Goal: Task Accomplishment & Management: Use online tool/utility

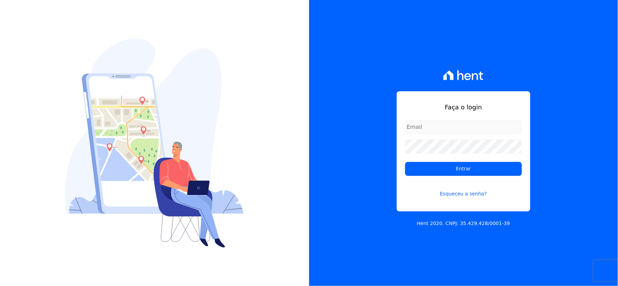
click at [430, 127] on input "email" at bounding box center [463, 127] width 117 height 14
type input "[EMAIL_ADDRESS][DOMAIN_NAME]"
click at [285, 133] on div "Faça o login [EMAIL_ADDRESS][DOMAIN_NAME] Entrar Esqueceu a senha? Hent 2020. C…" at bounding box center [309, 143] width 618 height 286
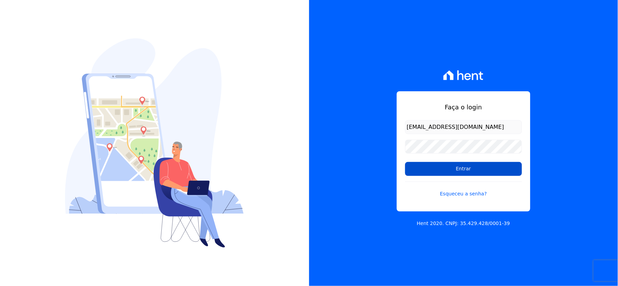
click at [414, 173] on input "Entrar" at bounding box center [463, 169] width 117 height 14
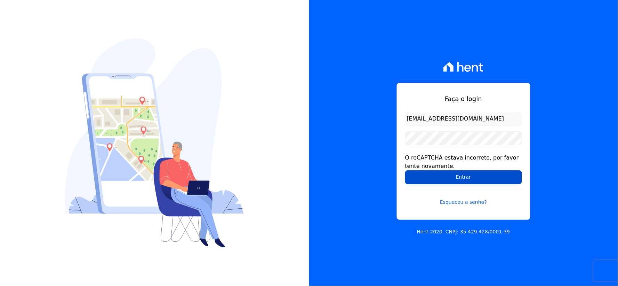
click at [412, 178] on input "Entrar" at bounding box center [463, 177] width 117 height 14
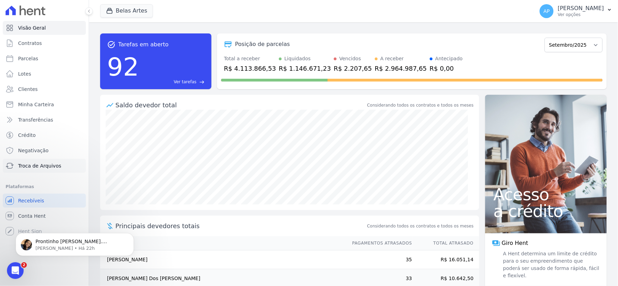
click at [49, 165] on span "Troca de Arquivos" at bounding box center [39, 165] width 43 height 7
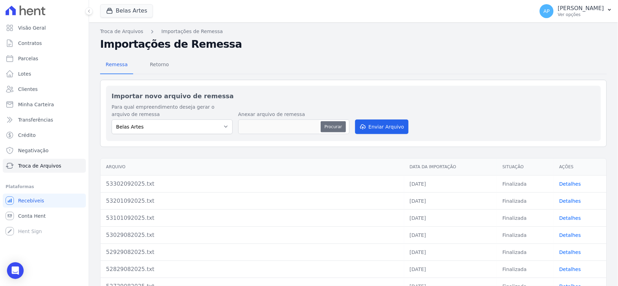
click at [330, 123] on button "Procurar" at bounding box center [333, 126] width 25 height 11
type input "53402092025.txt"
click at [398, 130] on button "Enviar Arquivo" at bounding box center [382, 126] width 54 height 15
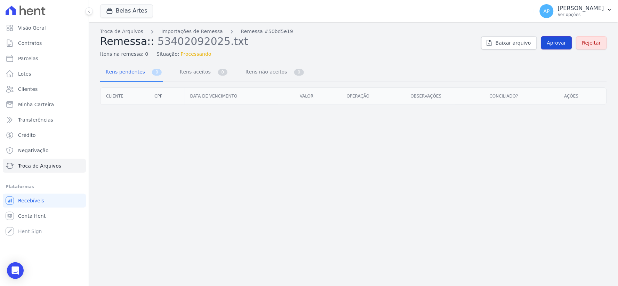
click at [553, 43] on span "Aprovar" at bounding box center [556, 42] width 19 height 7
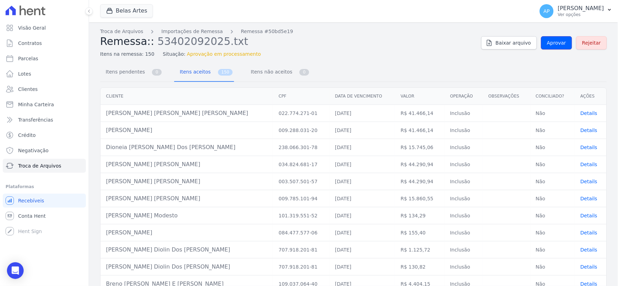
click at [553, 43] on span "Aprovar" at bounding box center [556, 42] width 19 height 7
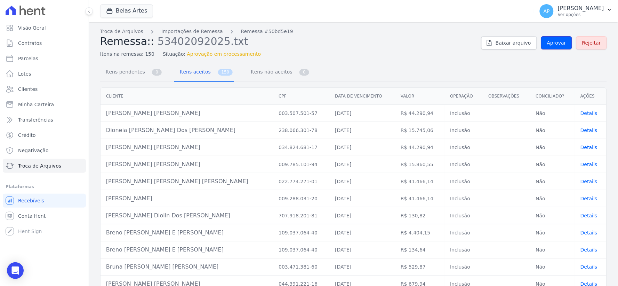
click at [553, 43] on span "Aprovar" at bounding box center [556, 42] width 19 height 7
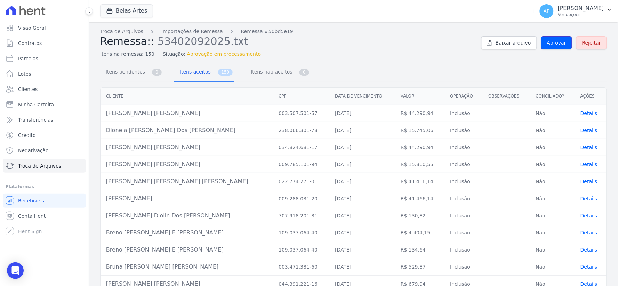
click at [553, 43] on span "Aprovar" at bounding box center [556, 42] width 19 height 7
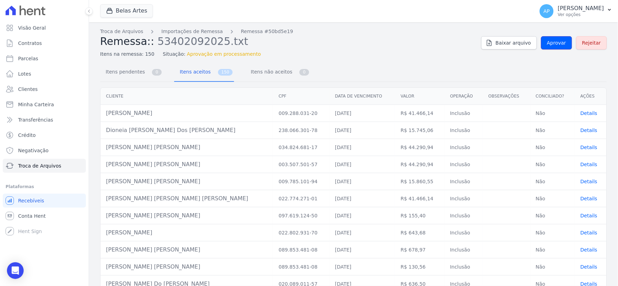
click at [553, 43] on span "Aprovar" at bounding box center [556, 42] width 19 height 7
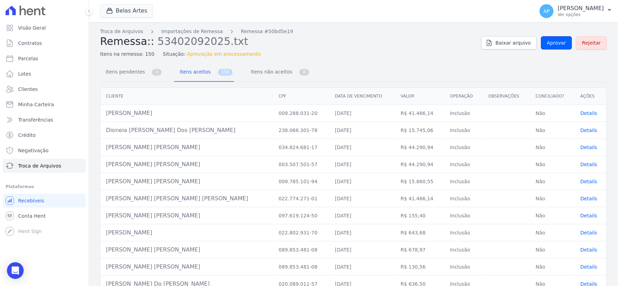
click at [553, 43] on span "Aprovar" at bounding box center [556, 42] width 19 height 7
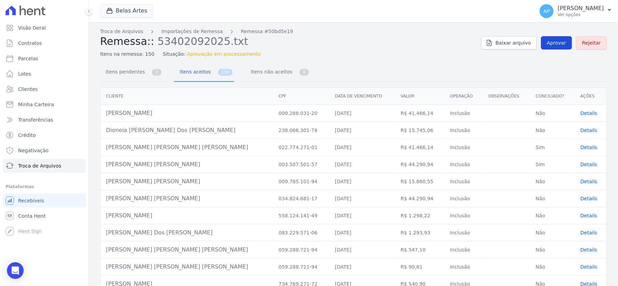
click at [552, 37] on link "Aprovar" at bounding box center [556, 42] width 31 height 13
click at [551, 40] on span "Aprovar" at bounding box center [556, 42] width 19 height 7
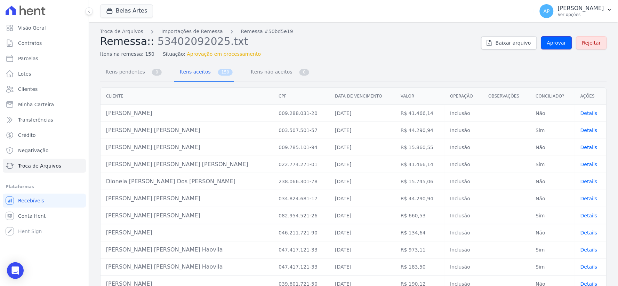
click at [551, 40] on span "Aprovar" at bounding box center [556, 42] width 19 height 7
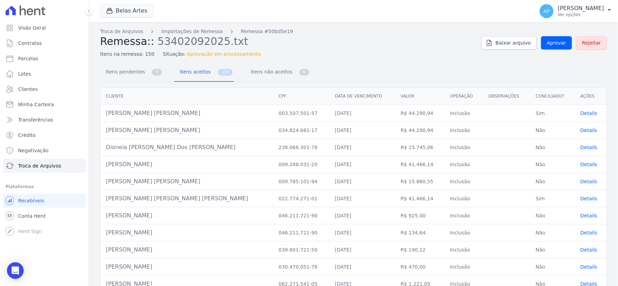
click at [551, 40] on span "Aprovar" at bounding box center [556, 42] width 19 height 7
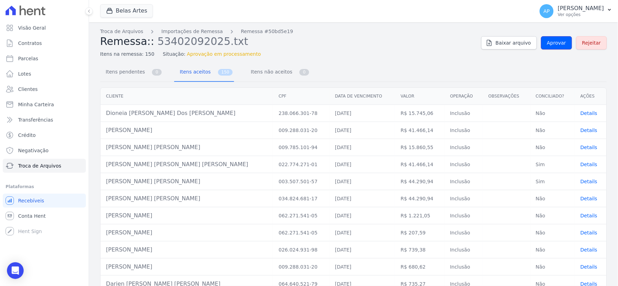
click at [551, 40] on span "Aprovar" at bounding box center [556, 42] width 19 height 7
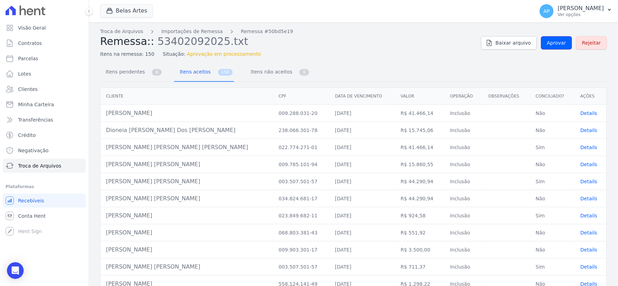
click at [551, 40] on span "Aprovar" at bounding box center [556, 42] width 19 height 7
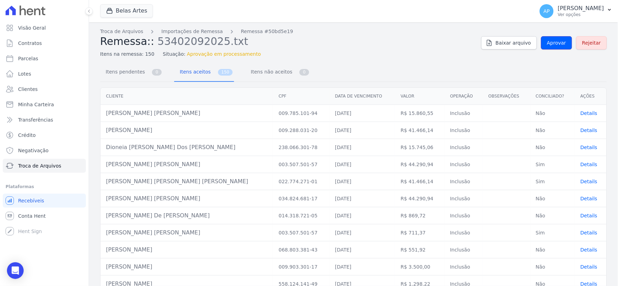
click at [551, 40] on span "Aprovar" at bounding box center [556, 42] width 19 height 7
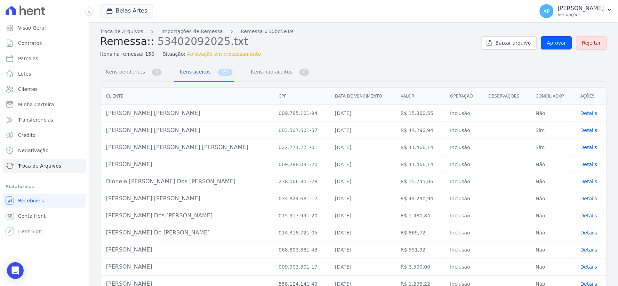
click at [551, 40] on span "Aprovar" at bounding box center [556, 42] width 19 height 7
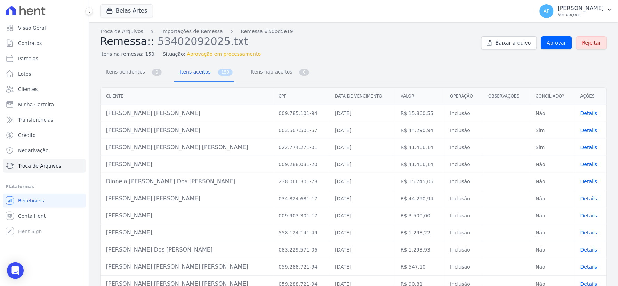
click at [543, 40] on link "Aprovar" at bounding box center [556, 42] width 31 height 13
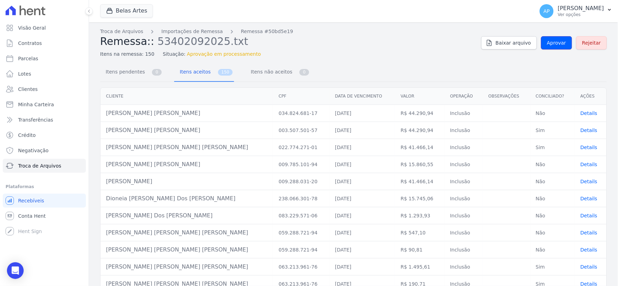
click at [543, 40] on link "Aprovar" at bounding box center [556, 42] width 31 height 13
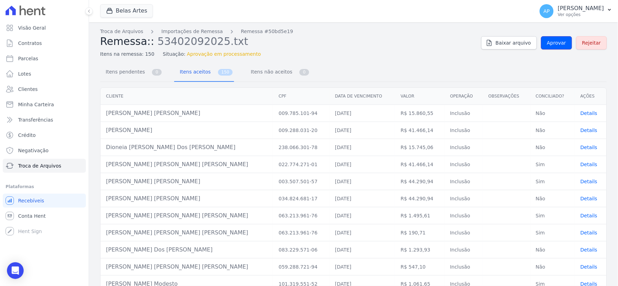
click at [543, 40] on link "Aprovar" at bounding box center [556, 42] width 31 height 13
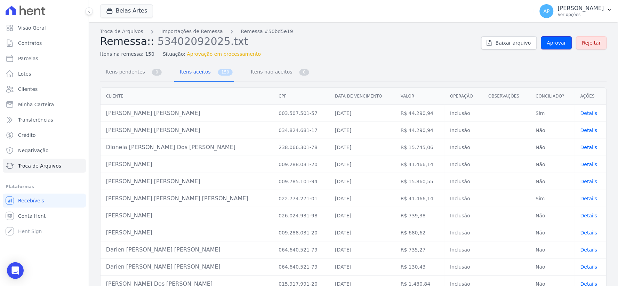
click at [543, 40] on link "Aprovar" at bounding box center [556, 42] width 31 height 13
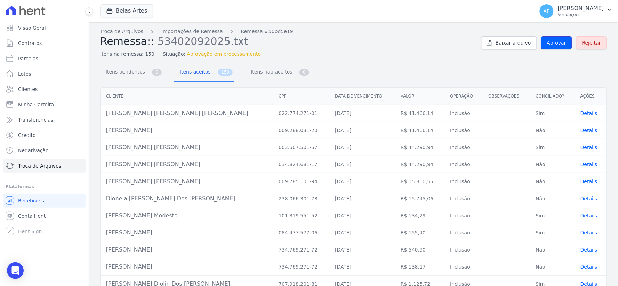
click at [543, 40] on link "Aprovar" at bounding box center [556, 42] width 31 height 13
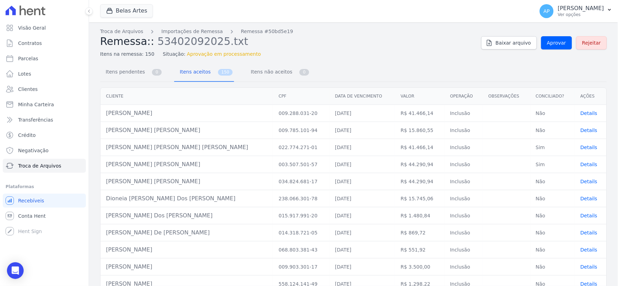
click at [543, 40] on link "Aprovar" at bounding box center [556, 42] width 31 height 13
click at [556, 43] on span "Aprovar" at bounding box center [556, 42] width 19 height 7
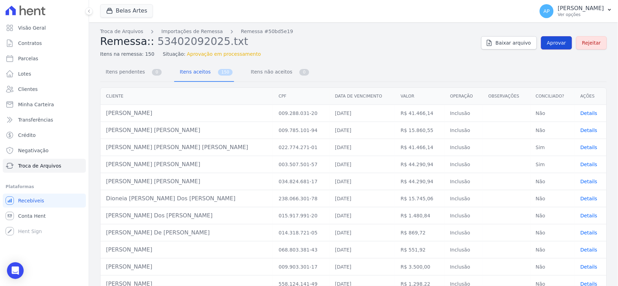
click at [556, 43] on span "Aprovar" at bounding box center [556, 42] width 19 height 7
click at [551, 43] on span "Aprovar" at bounding box center [556, 42] width 19 height 7
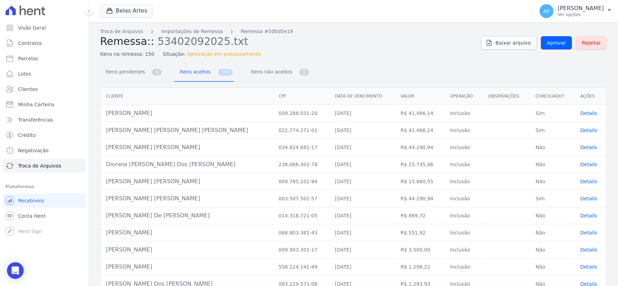
click at [551, 43] on span "Aprovar" at bounding box center [556, 42] width 19 height 7
click at [550, 43] on span "Aprovar" at bounding box center [556, 42] width 19 height 7
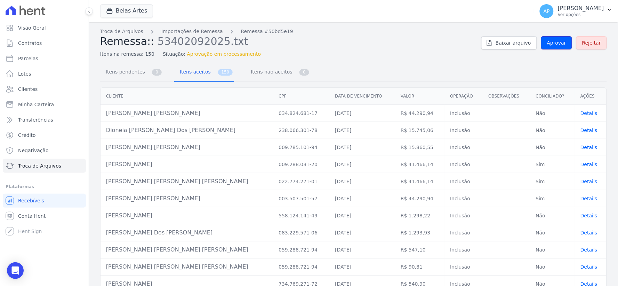
click at [550, 43] on span "Aprovar" at bounding box center [556, 42] width 19 height 7
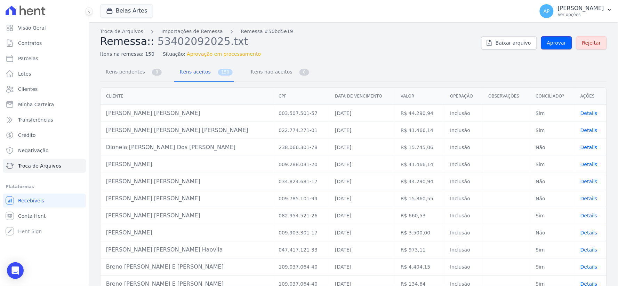
click at [550, 43] on span "Aprovar" at bounding box center [556, 42] width 19 height 7
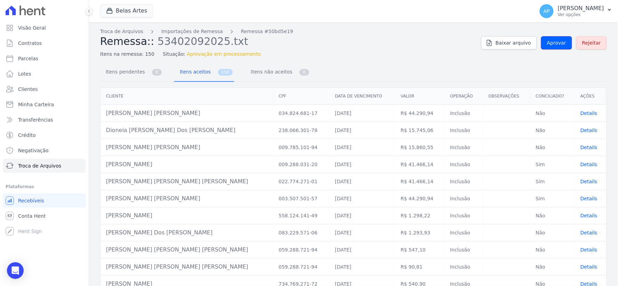
click at [550, 43] on span "Aprovar" at bounding box center [556, 42] width 19 height 7
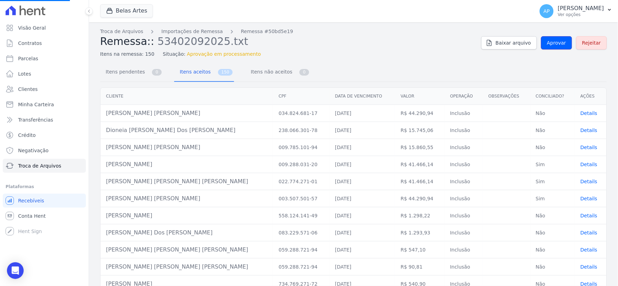
click at [550, 43] on span "Aprovar" at bounding box center [556, 42] width 19 height 7
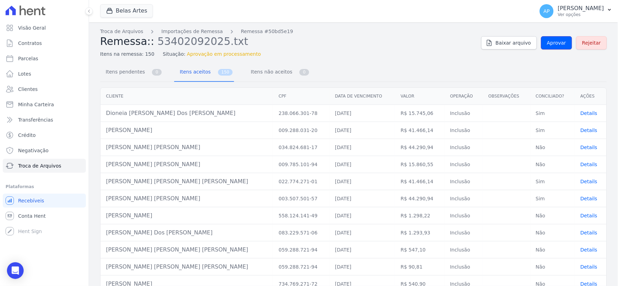
click at [550, 43] on span "Aprovar" at bounding box center [556, 42] width 19 height 7
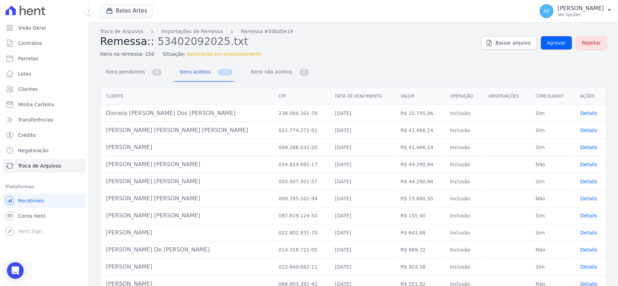
click at [550, 43] on span "Aprovar" at bounding box center [556, 42] width 19 height 7
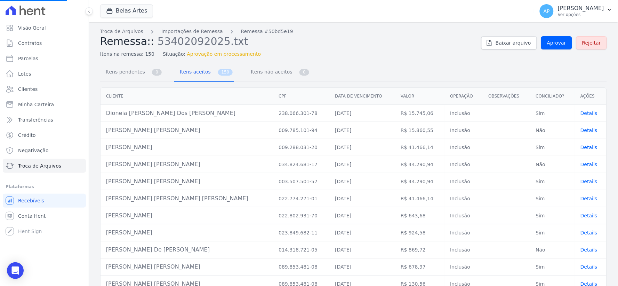
click at [550, 43] on span "Aprovar" at bounding box center [556, 42] width 19 height 7
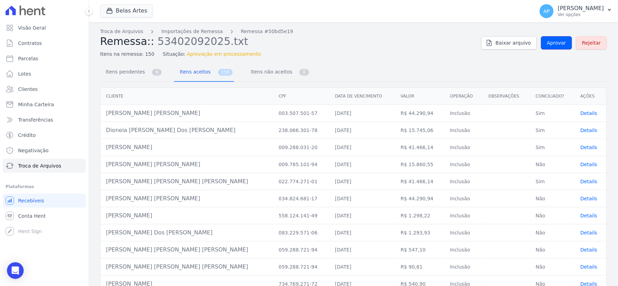
click at [550, 43] on span "Aprovar" at bounding box center [556, 42] width 19 height 7
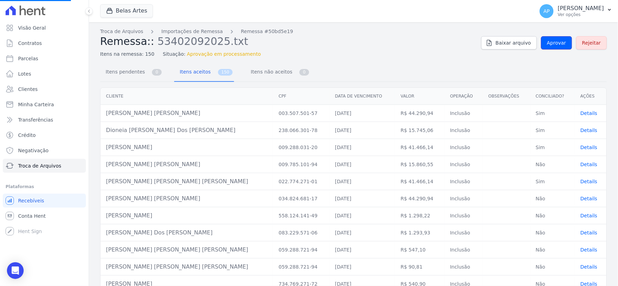
click at [550, 43] on span "Aprovar" at bounding box center [556, 42] width 19 height 7
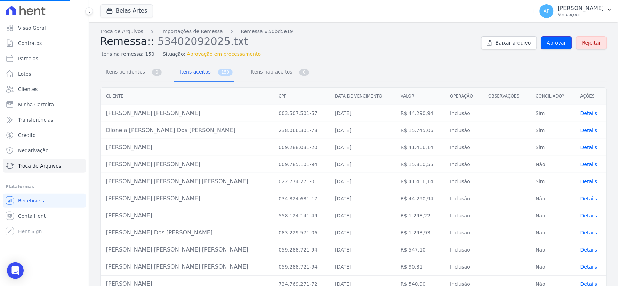
click at [550, 43] on span "Aprovar" at bounding box center [556, 42] width 19 height 7
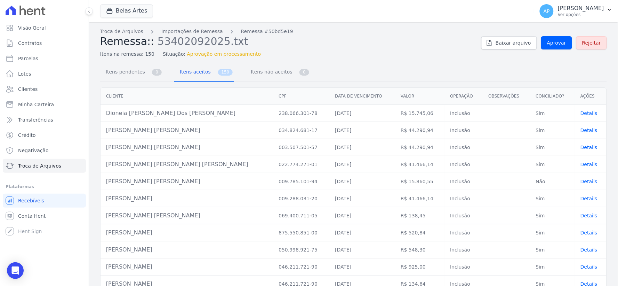
click at [550, 43] on span "Aprovar" at bounding box center [556, 42] width 19 height 7
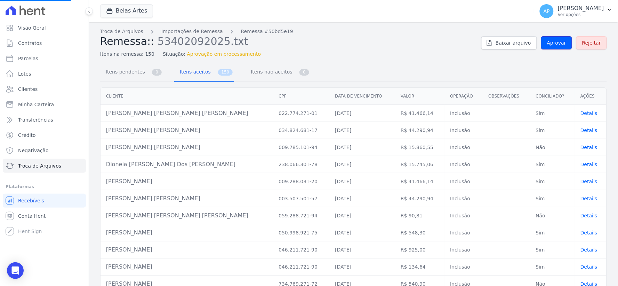
click at [550, 43] on span "Aprovar" at bounding box center [556, 42] width 19 height 7
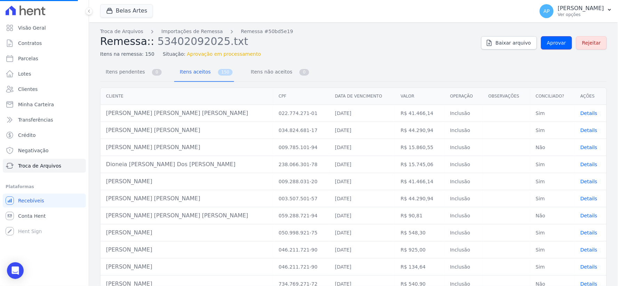
click at [550, 43] on span "Aprovar" at bounding box center [556, 42] width 19 height 7
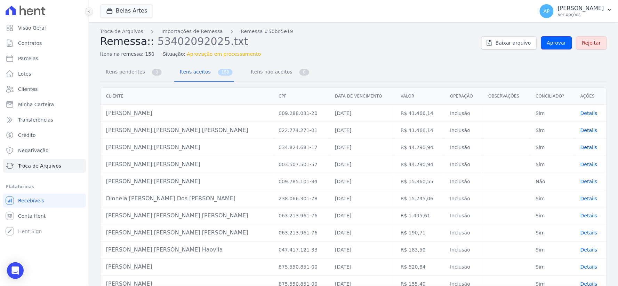
click at [550, 43] on span "Aprovar" at bounding box center [556, 42] width 19 height 7
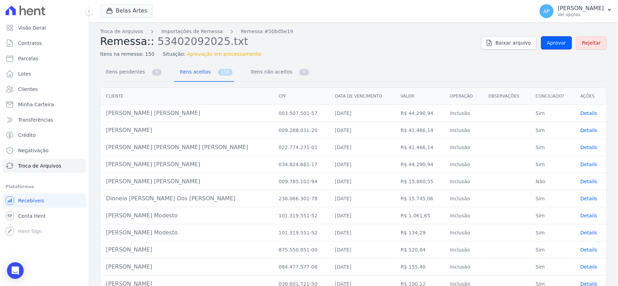
click at [550, 43] on span "Aprovar" at bounding box center [556, 42] width 19 height 7
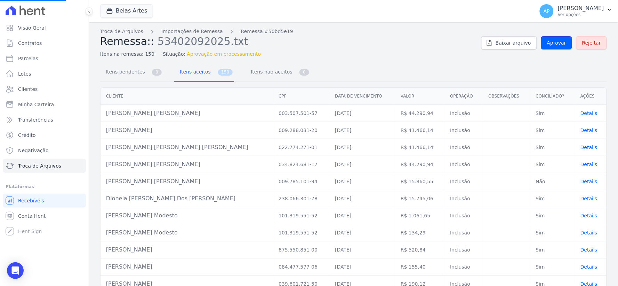
click at [550, 43] on span "Aprovar" at bounding box center [556, 42] width 19 height 7
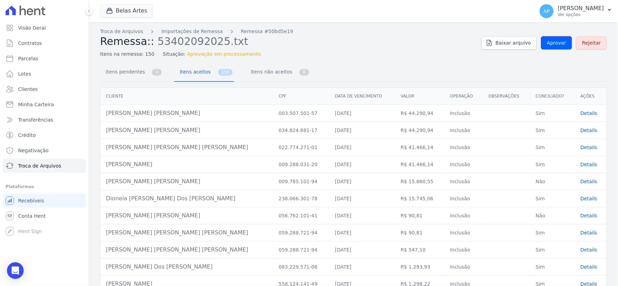
click at [550, 43] on span "Aprovar" at bounding box center [556, 42] width 19 height 7
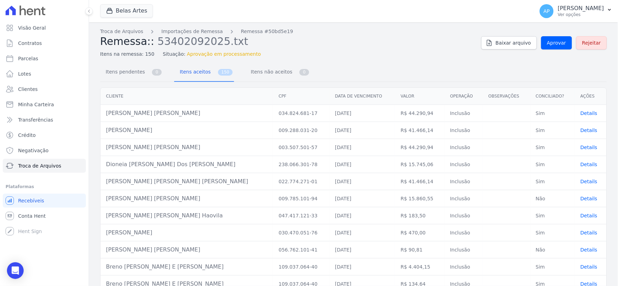
click at [547, 42] on span "Aprovar" at bounding box center [556, 42] width 19 height 7
click at [544, 42] on link "Aprovar" at bounding box center [556, 42] width 31 height 13
click at [557, 42] on span "Aprovar" at bounding box center [556, 42] width 19 height 7
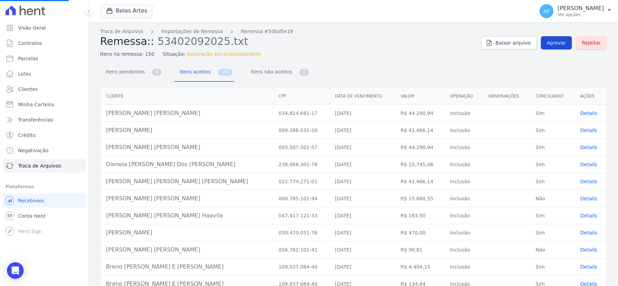
click at [556, 42] on span "Aprovar" at bounding box center [556, 42] width 19 height 7
click at [555, 42] on span "Aprovar" at bounding box center [556, 42] width 19 height 7
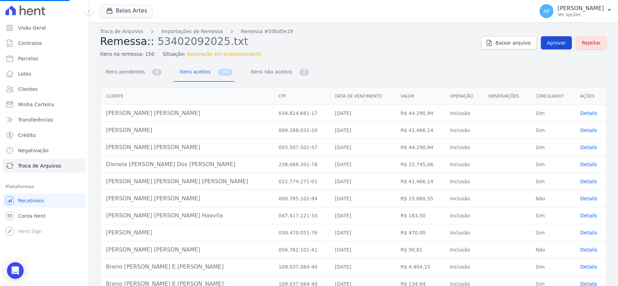
click at [555, 42] on span "Aprovar" at bounding box center [556, 42] width 19 height 7
click at [550, 42] on span "Aprovar" at bounding box center [556, 42] width 19 height 7
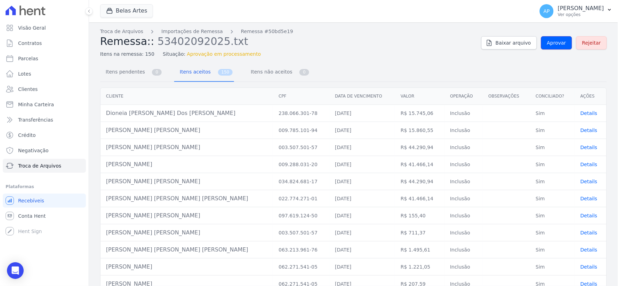
click at [550, 42] on span "Aprovar" at bounding box center [556, 42] width 19 height 7
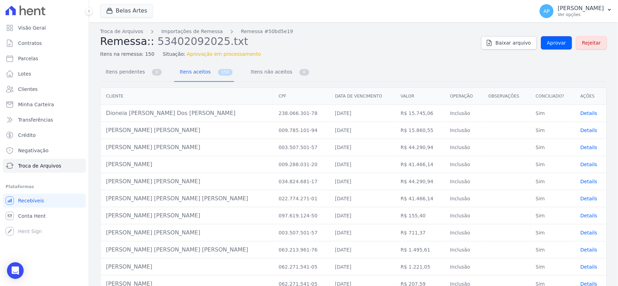
click at [550, 42] on span "Aprovar" at bounding box center [556, 42] width 19 height 7
